Goal: Use online tool/utility: Use online tool/utility

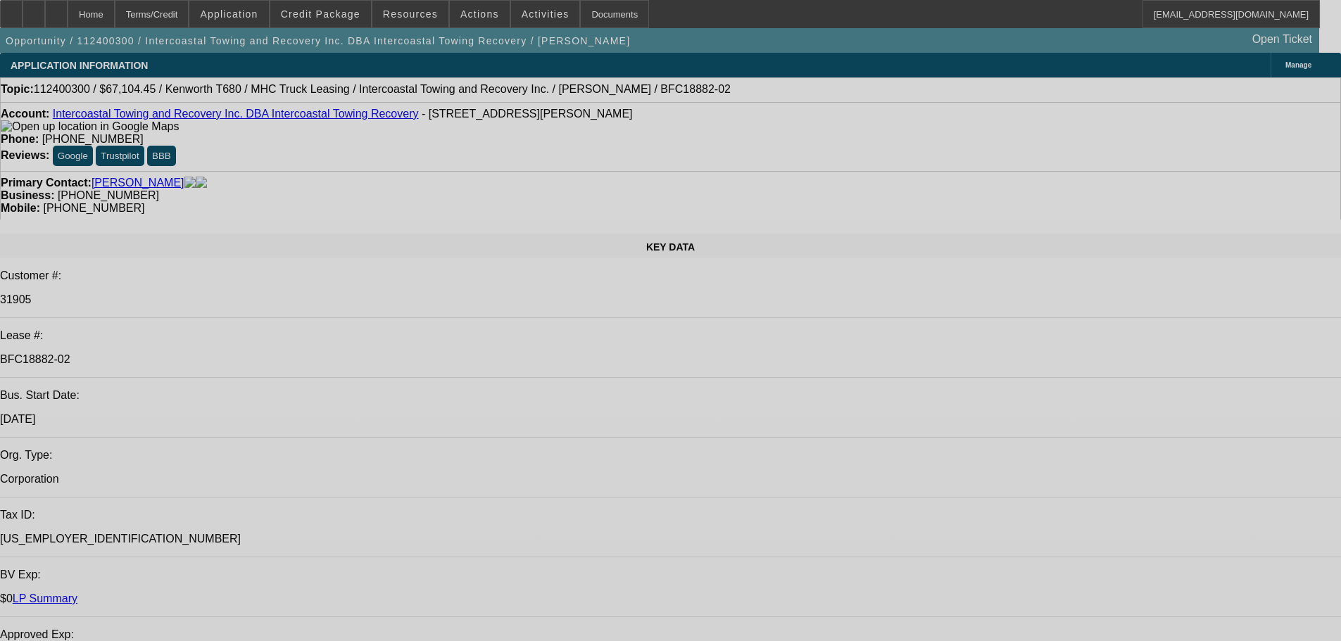
select select "0"
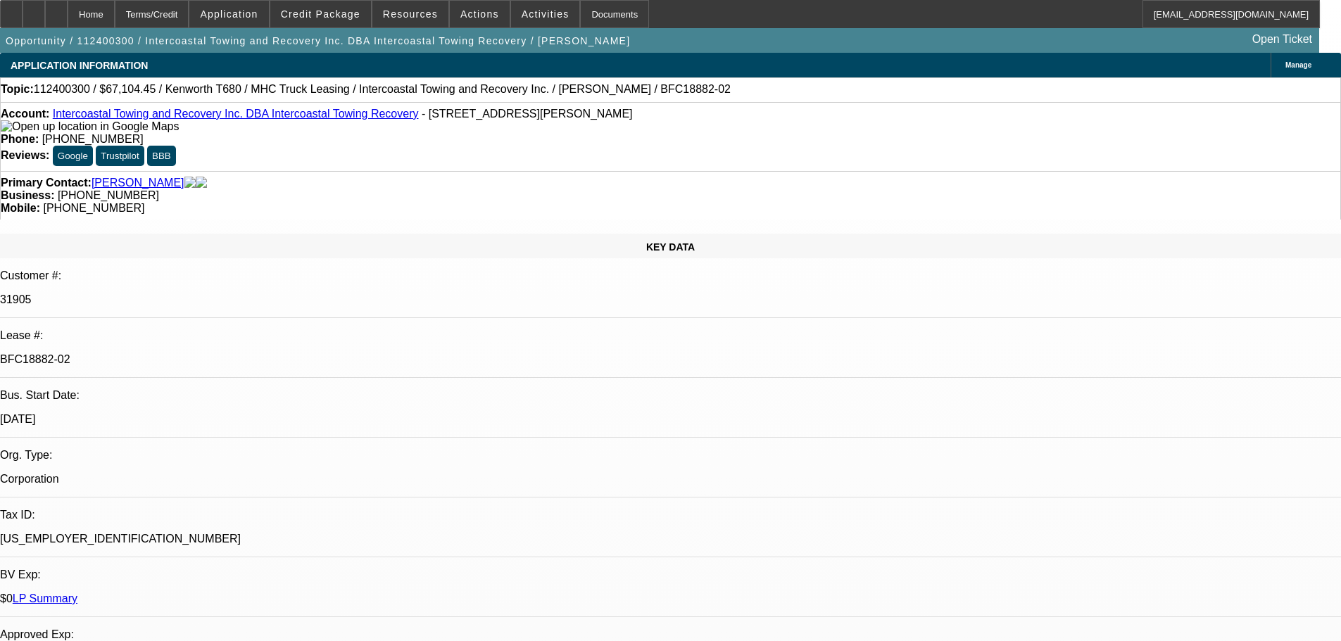
select select "0"
select select "6"
select select "0"
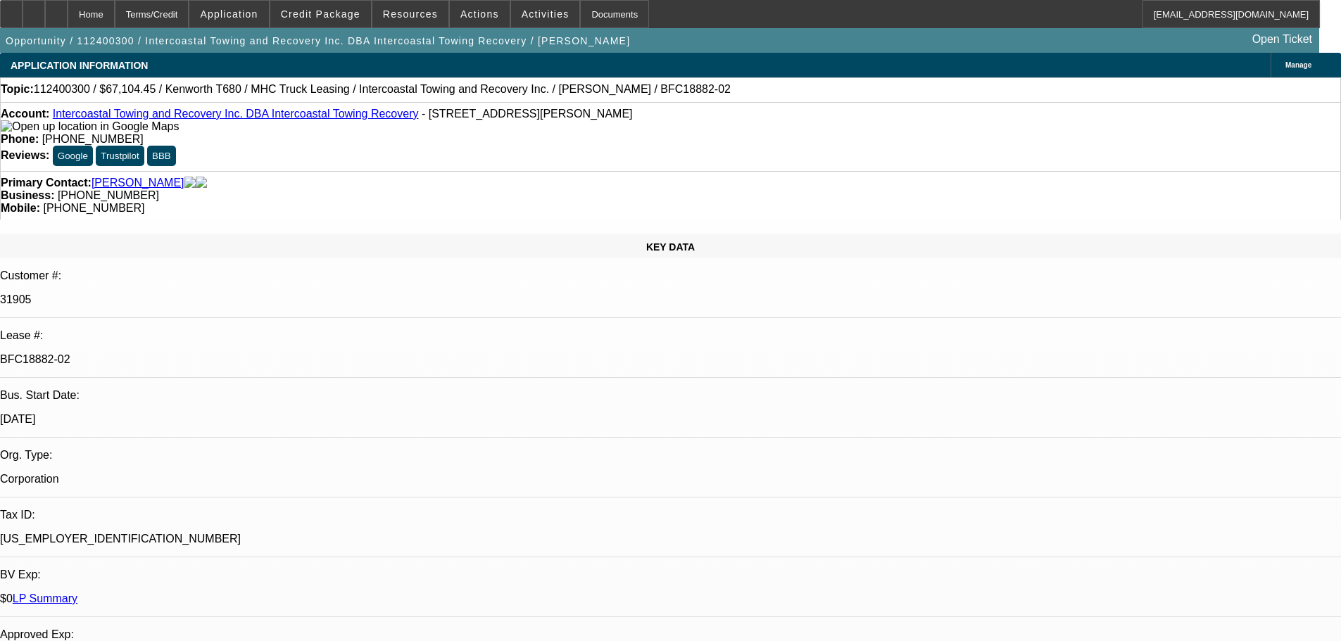
select select "2"
select select "0"
select select "6"
select select "0"
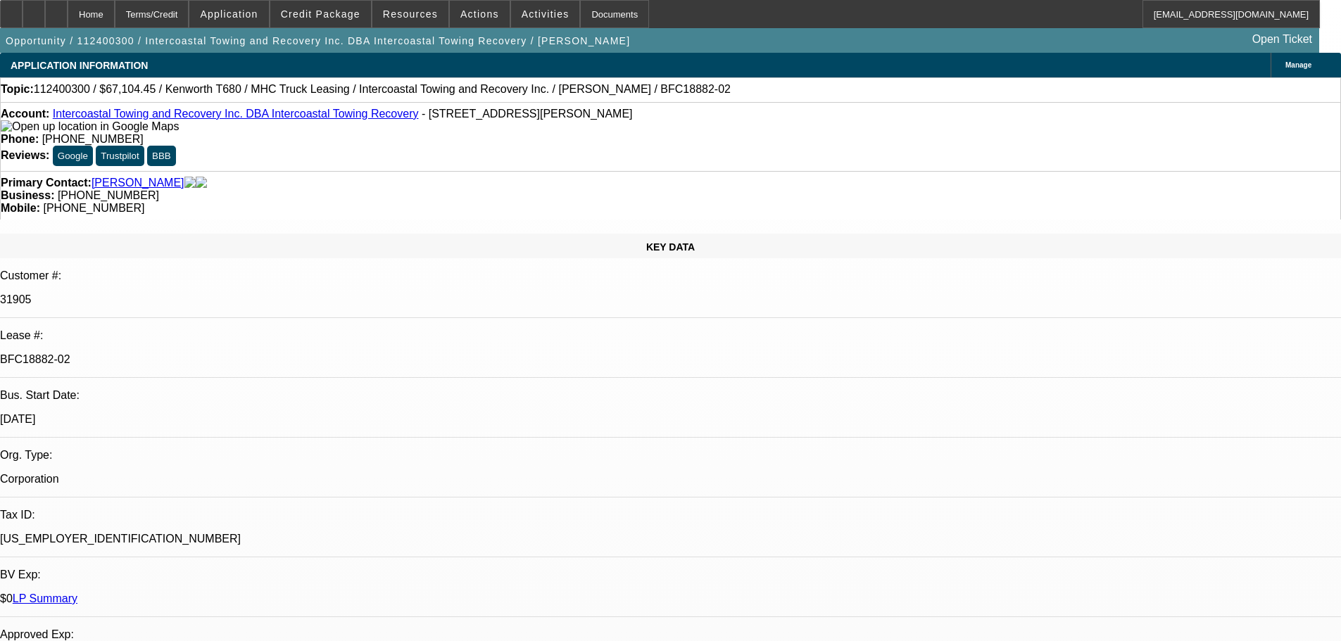
select select "2"
select select "0"
select select "6"
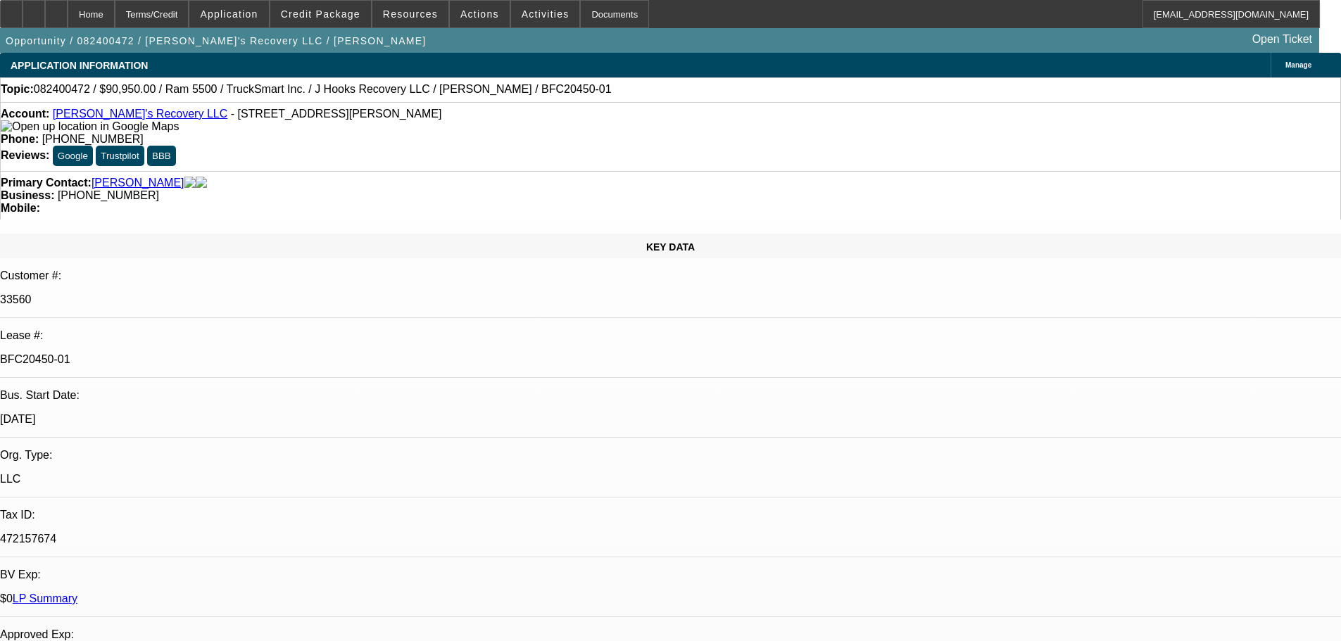
select select "0"
select select "2"
select select "0"
select select "6"
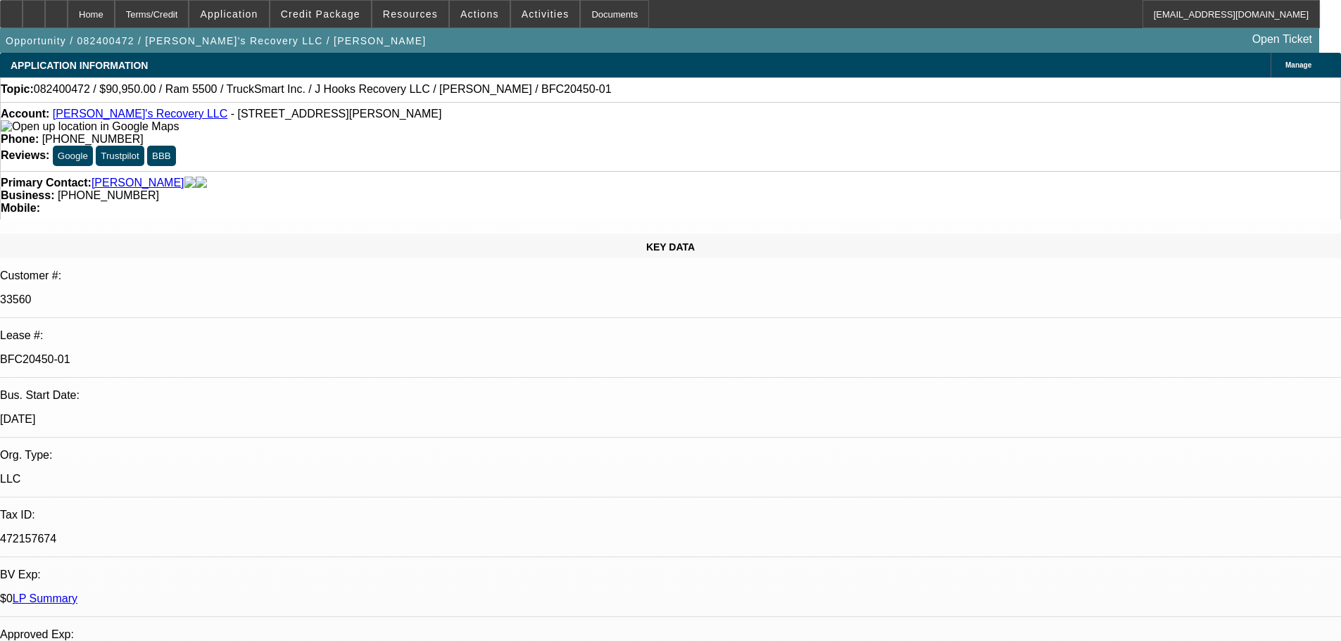
select select "0.15"
select select "0"
select select "2"
select select "0"
select select "6"
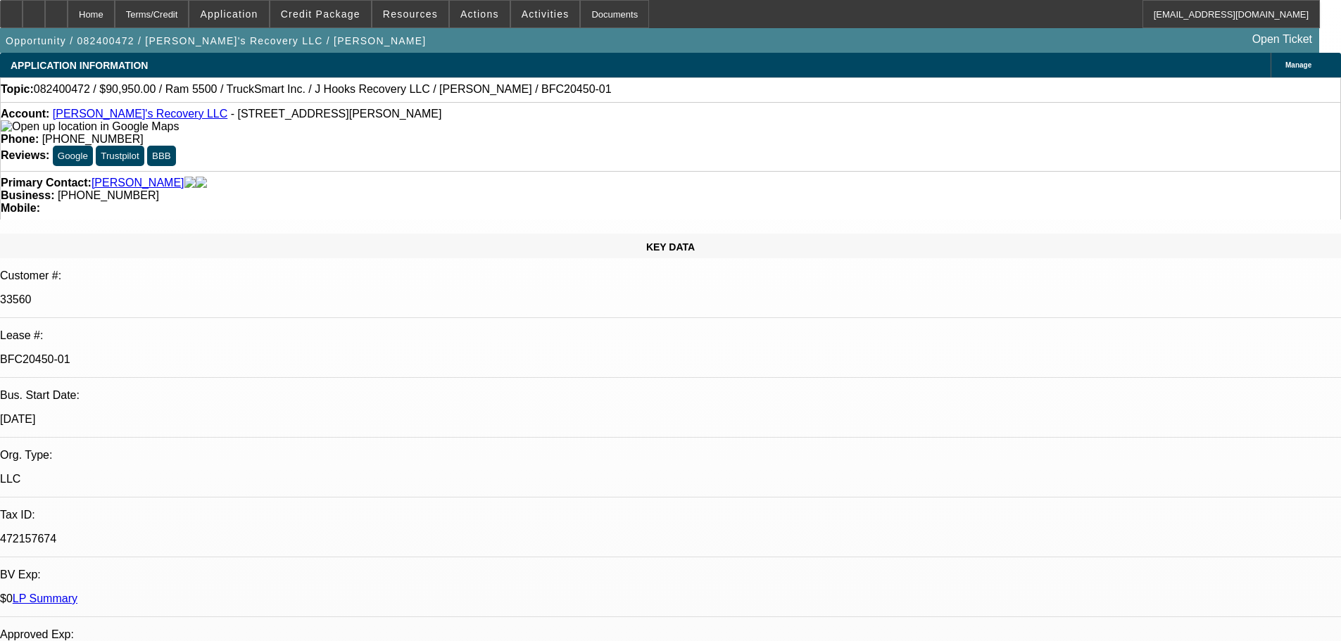
select select "0.15"
select select "0"
select select "2"
select select "0"
select select "6"
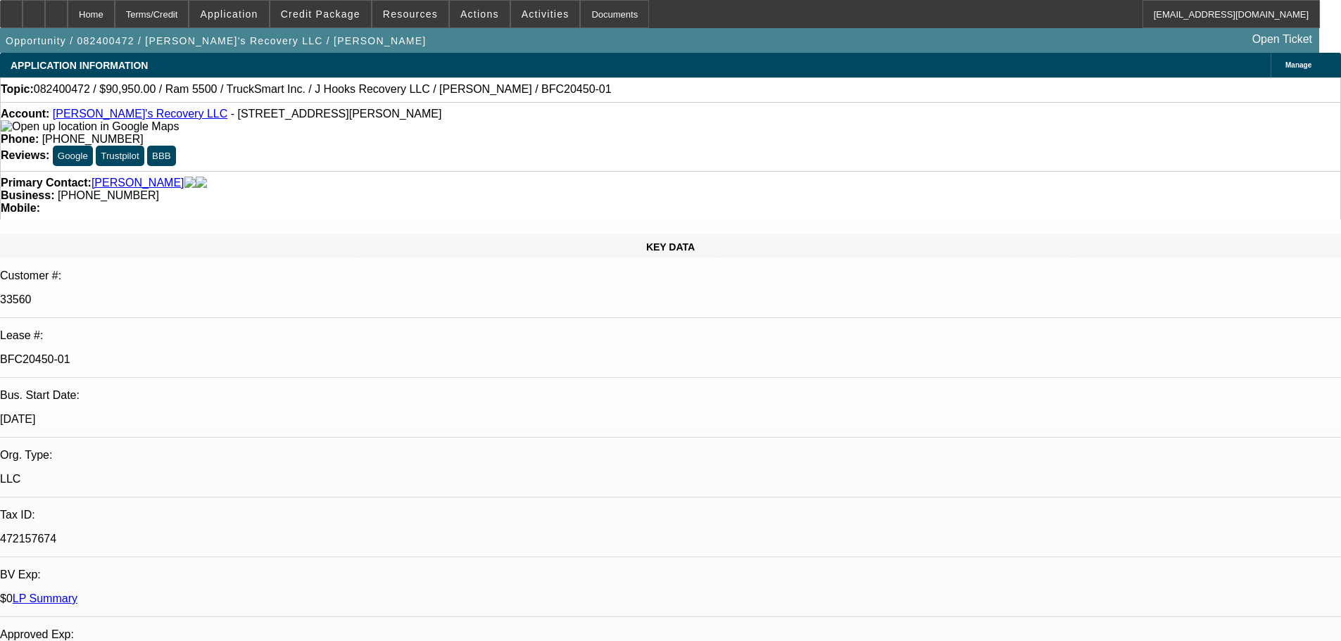
select select "0.15"
select select "0"
select select "2"
select select "0"
select select "6"
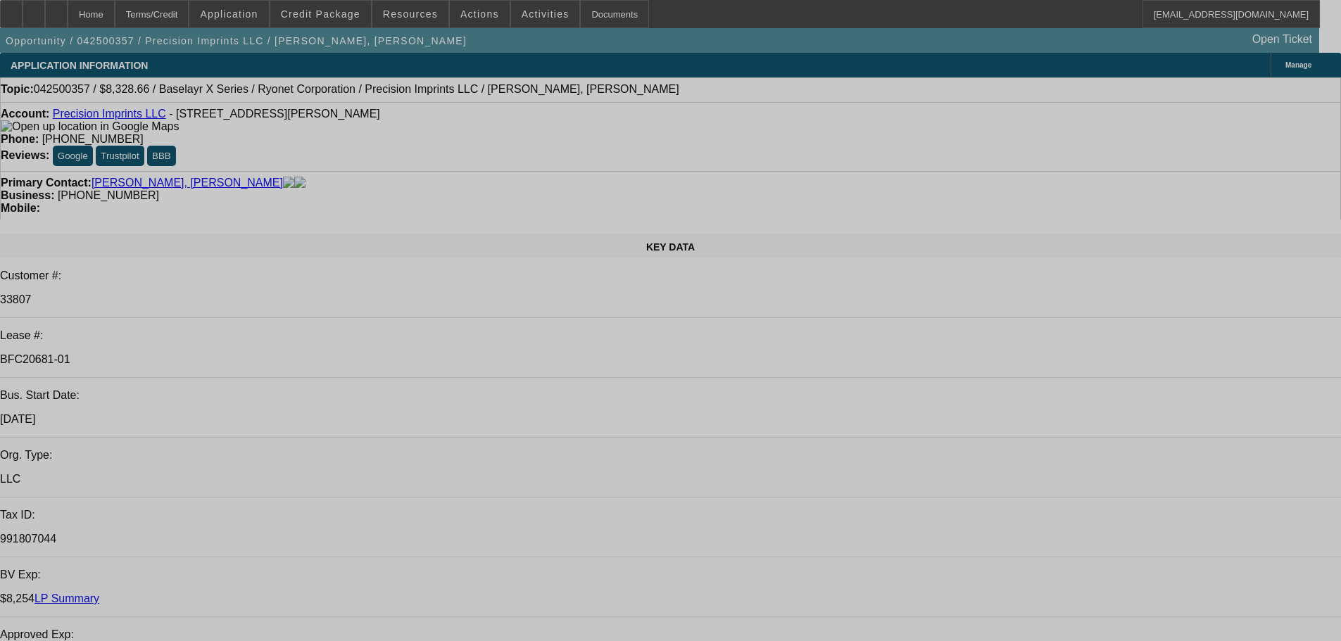
select select "0.1"
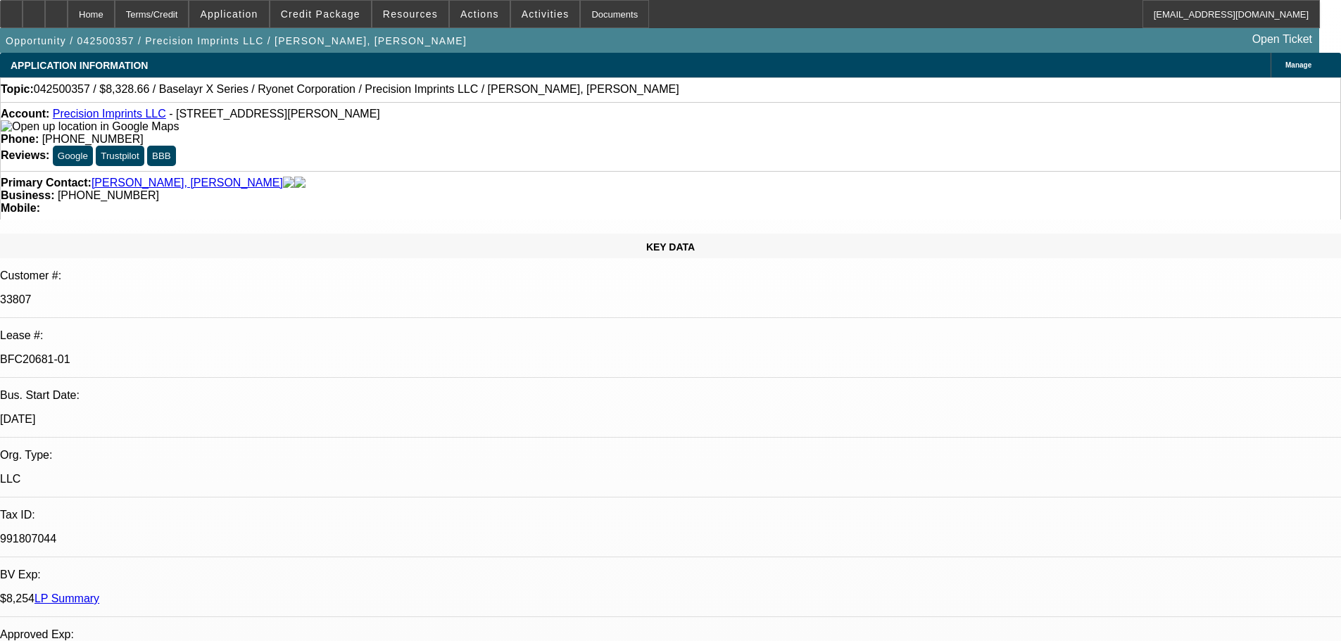
select select "2"
select select "0.1"
select select "4"
select select "0.1"
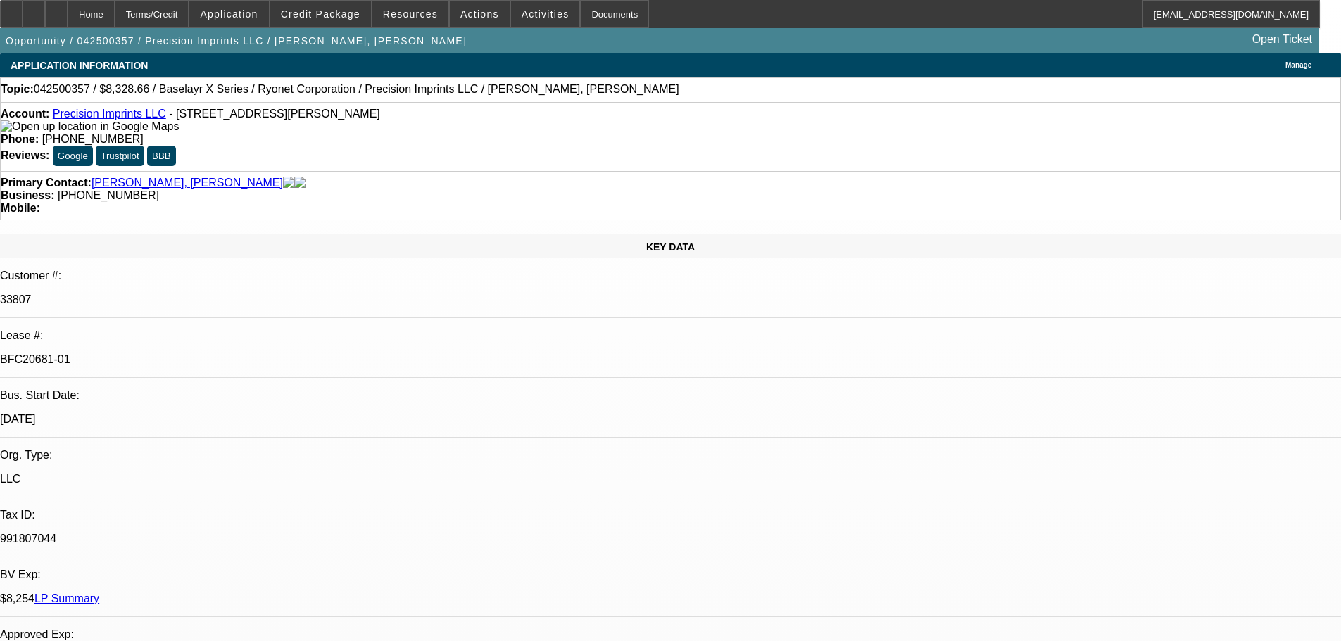
select select "2"
select select "0.1"
select select "4"
select select "2"
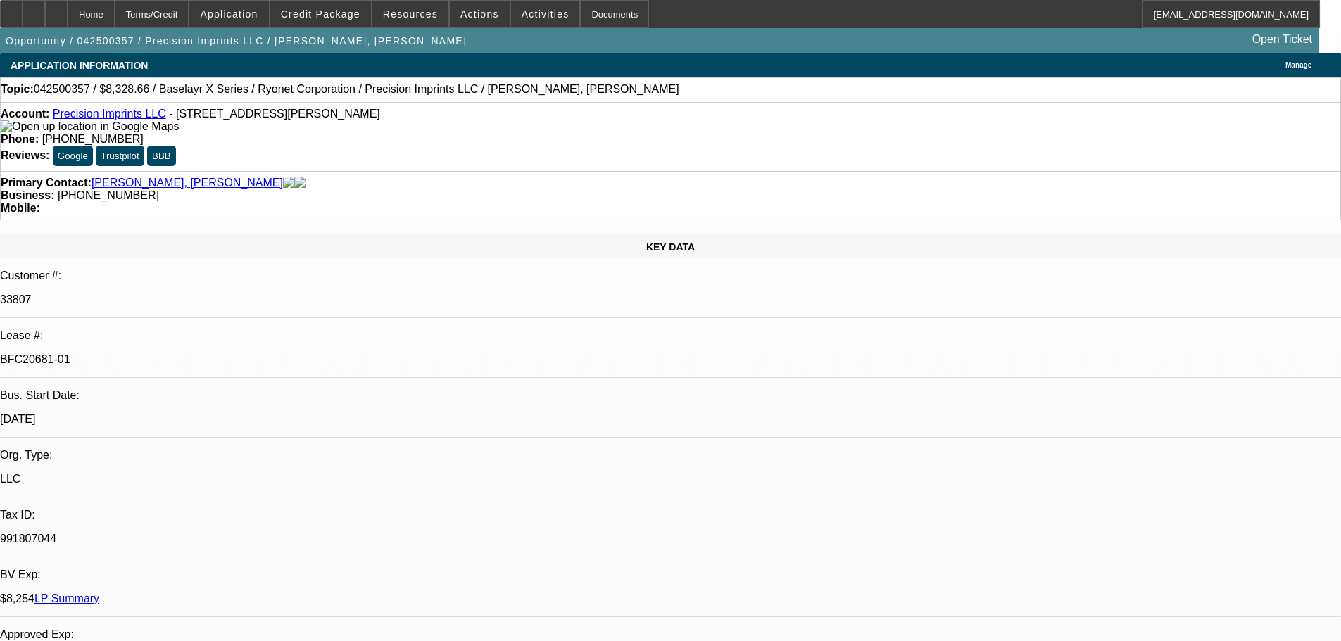
select select "2"
select select "0.1"
select select "4"
select select "0"
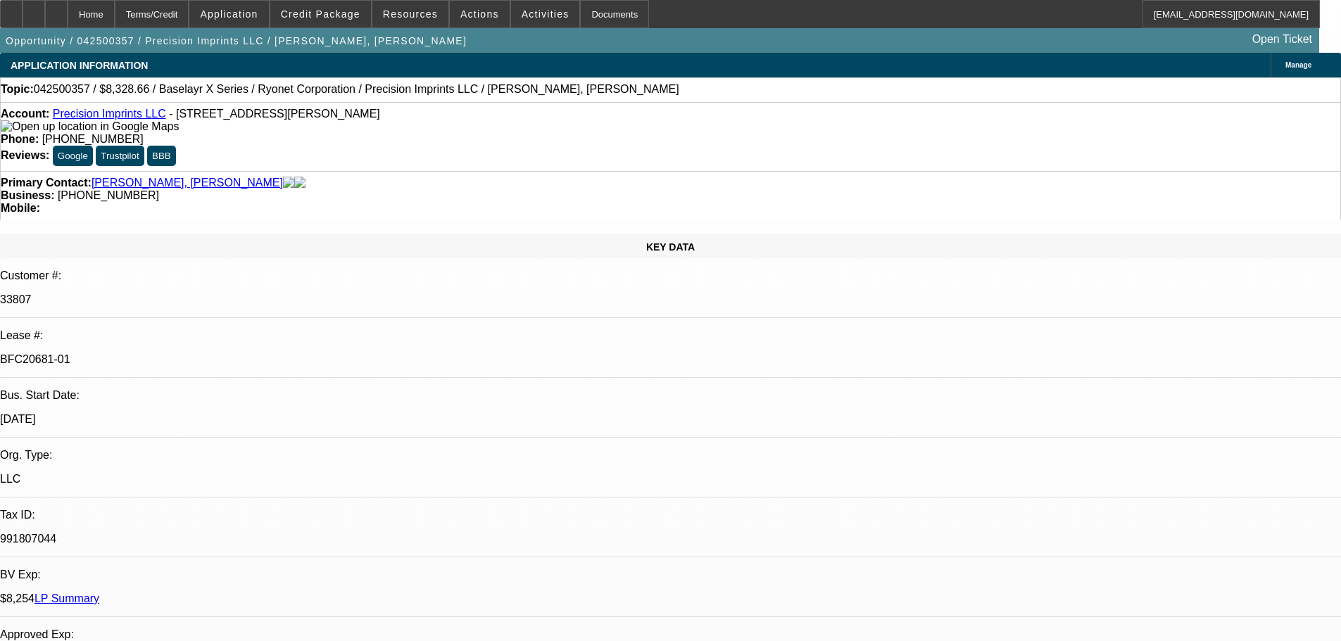
select select "0.1"
select select "4"
